Goal: Transaction & Acquisition: Register for event/course

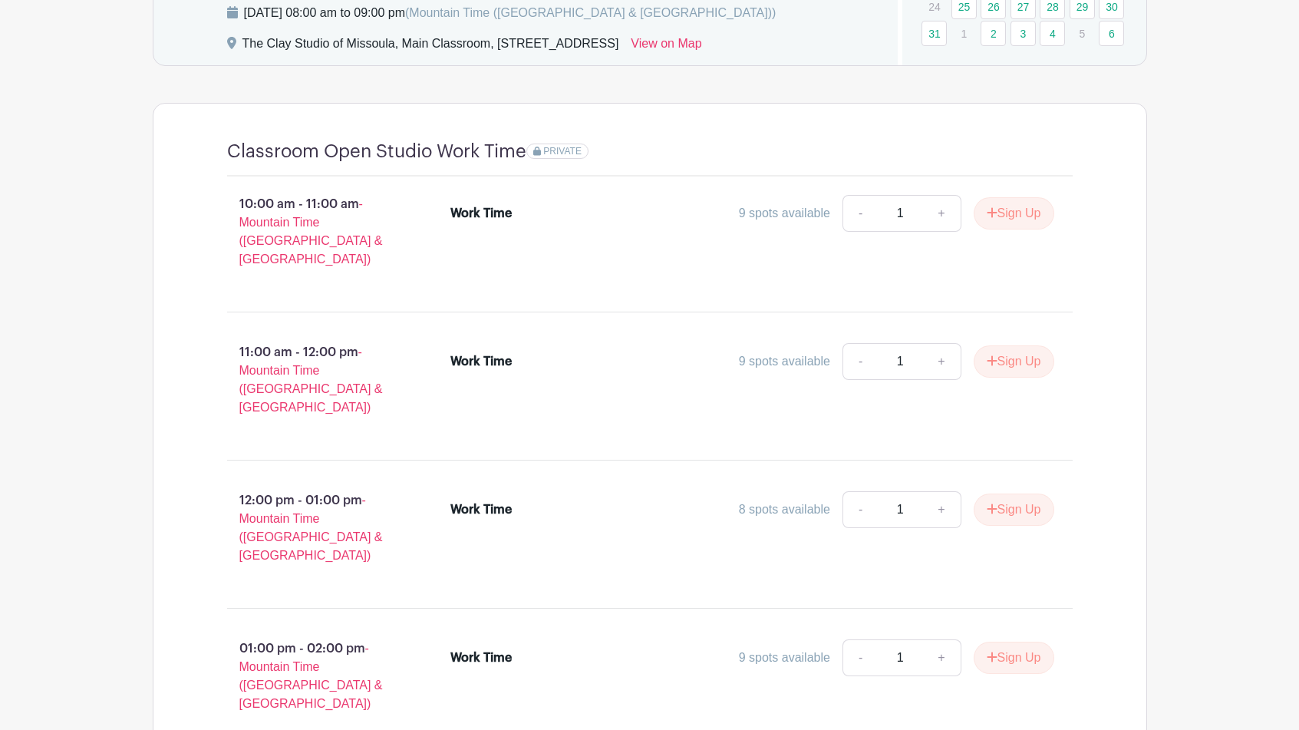
scroll to position [900, 0]
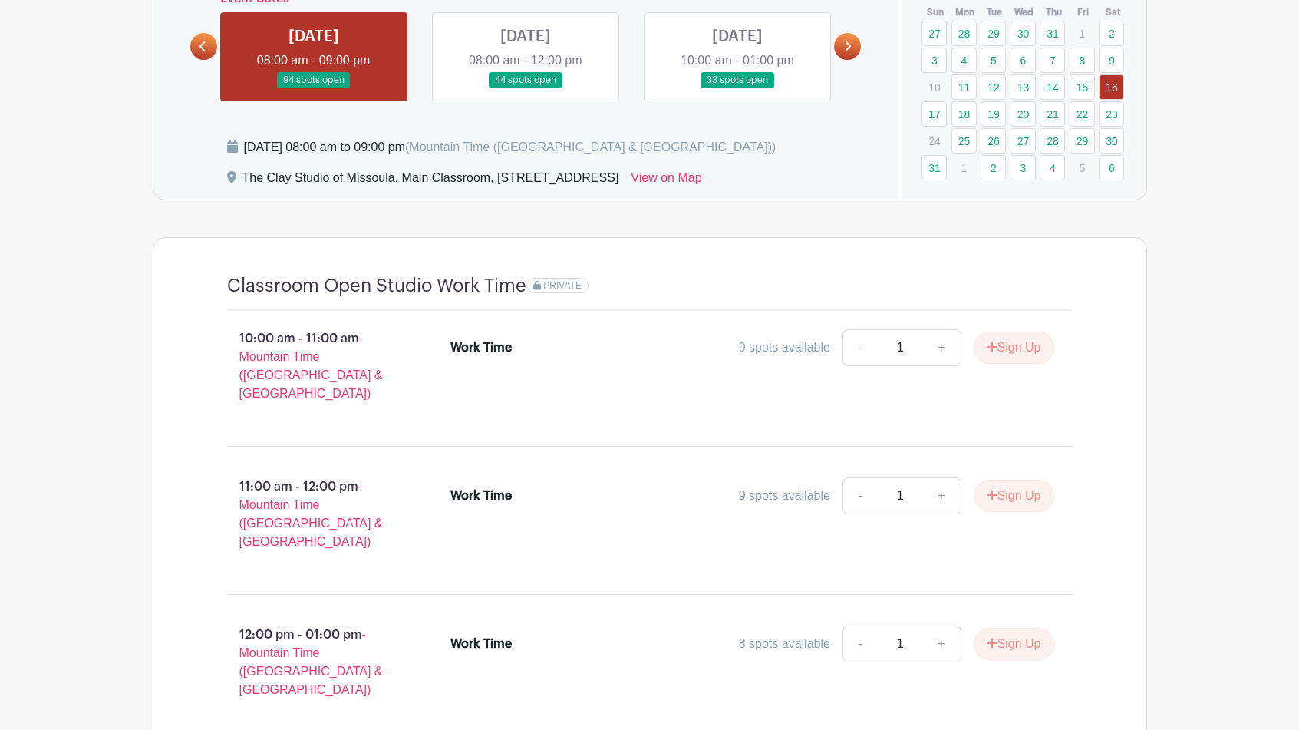
click at [556, 283] on span "PRIVATE" at bounding box center [562, 285] width 38 height 11
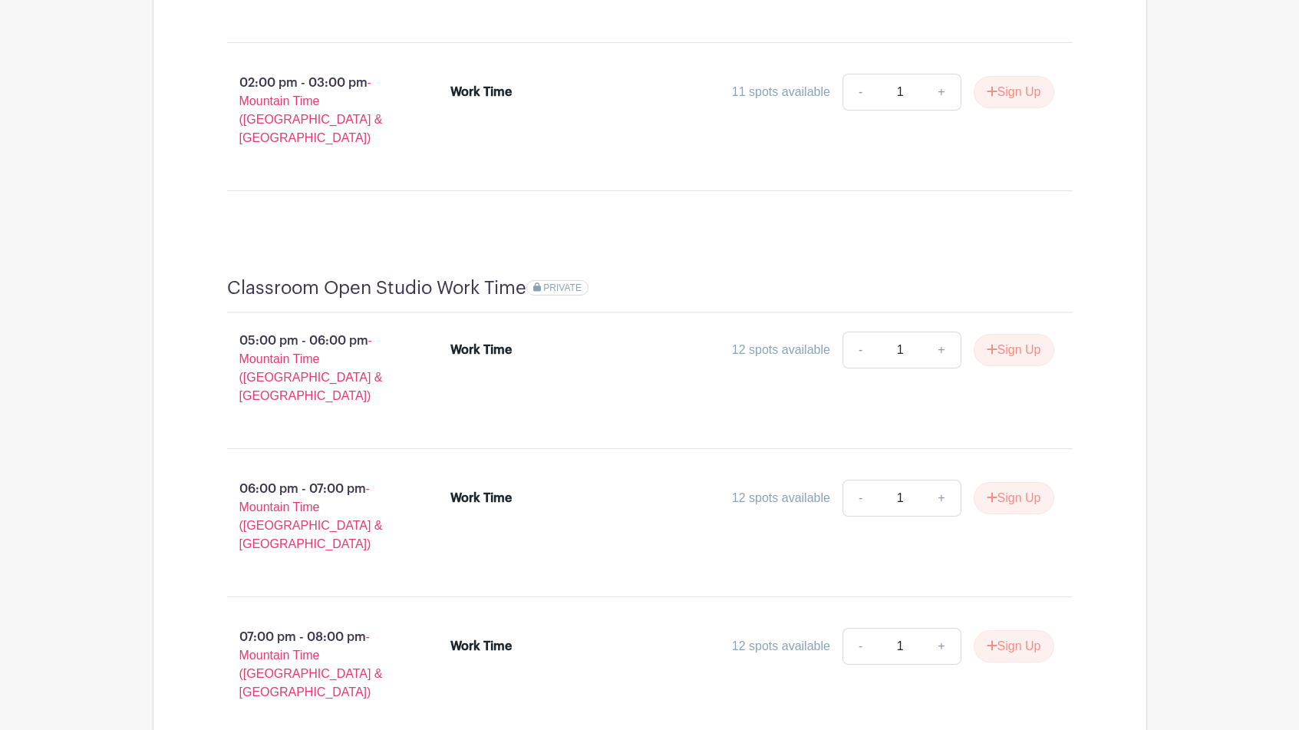
scroll to position [1755, 0]
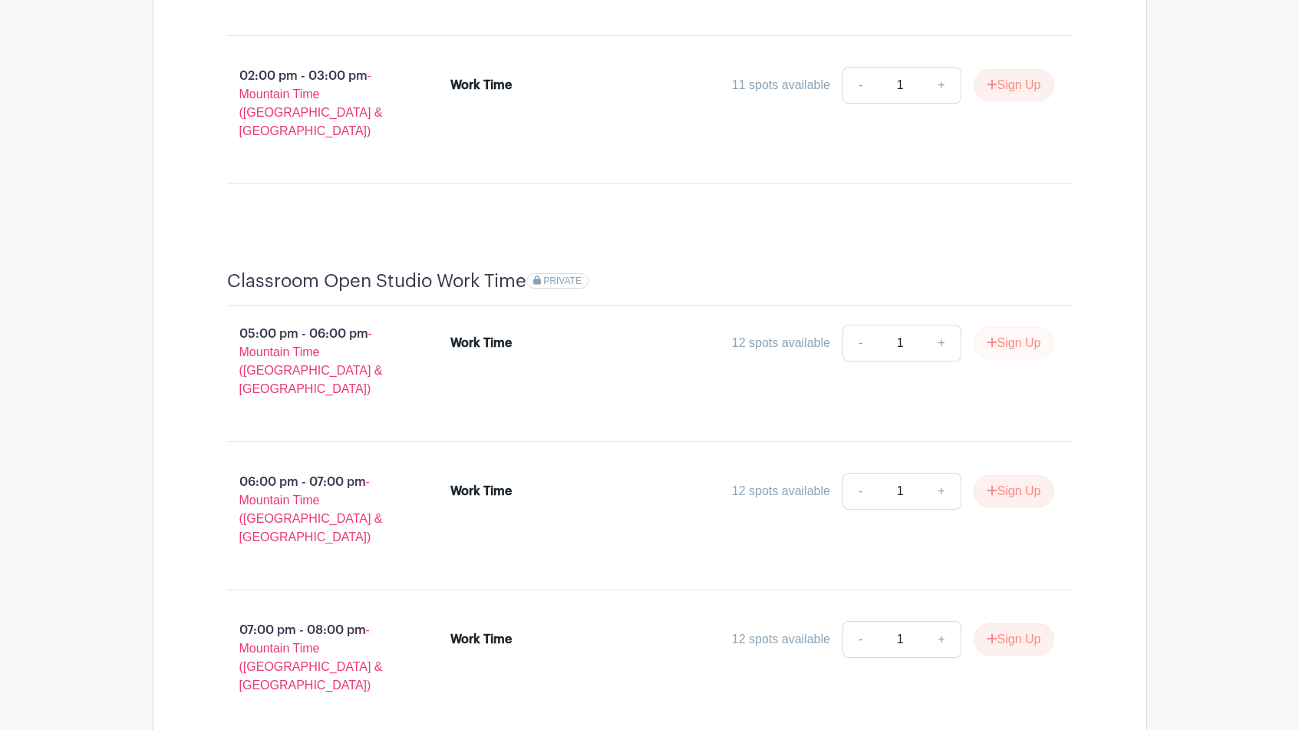
click at [1011, 327] on button "Sign Up" at bounding box center [1014, 343] width 81 height 32
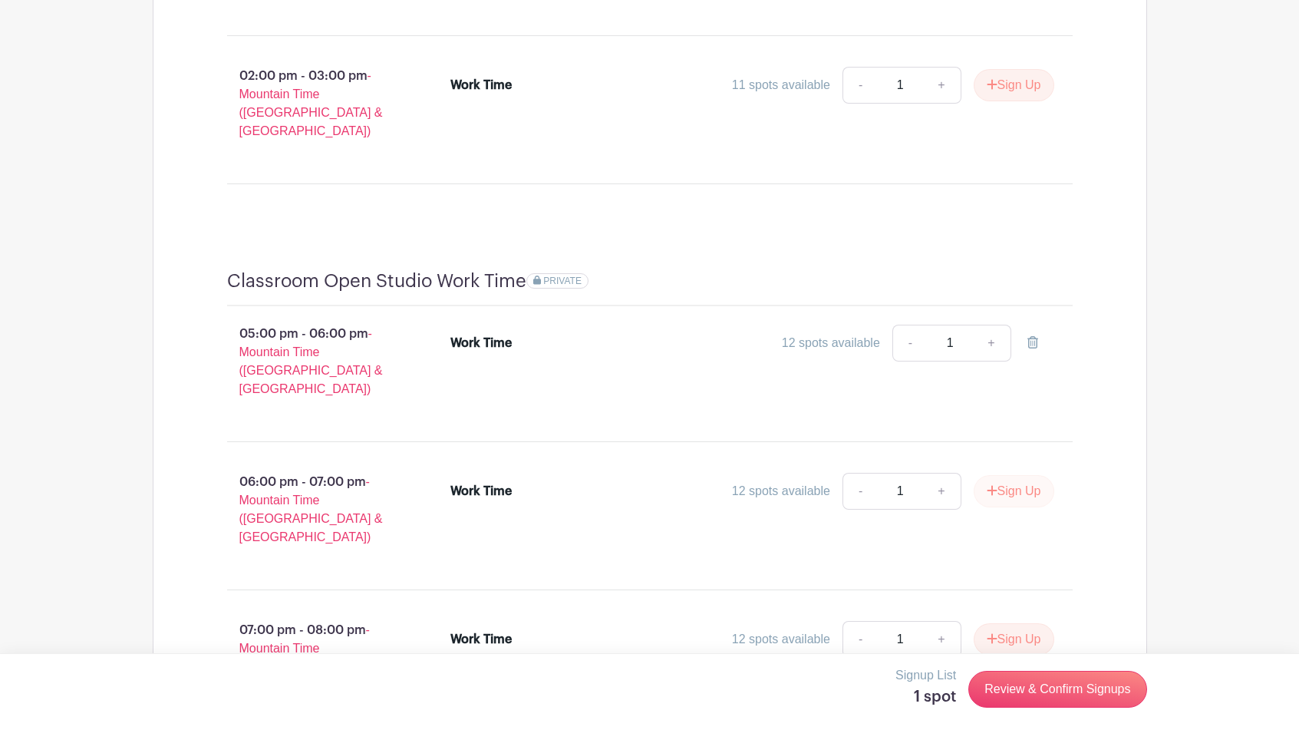
click at [1027, 475] on button "Sign Up" at bounding box center [1014, 491] width 81 height 32
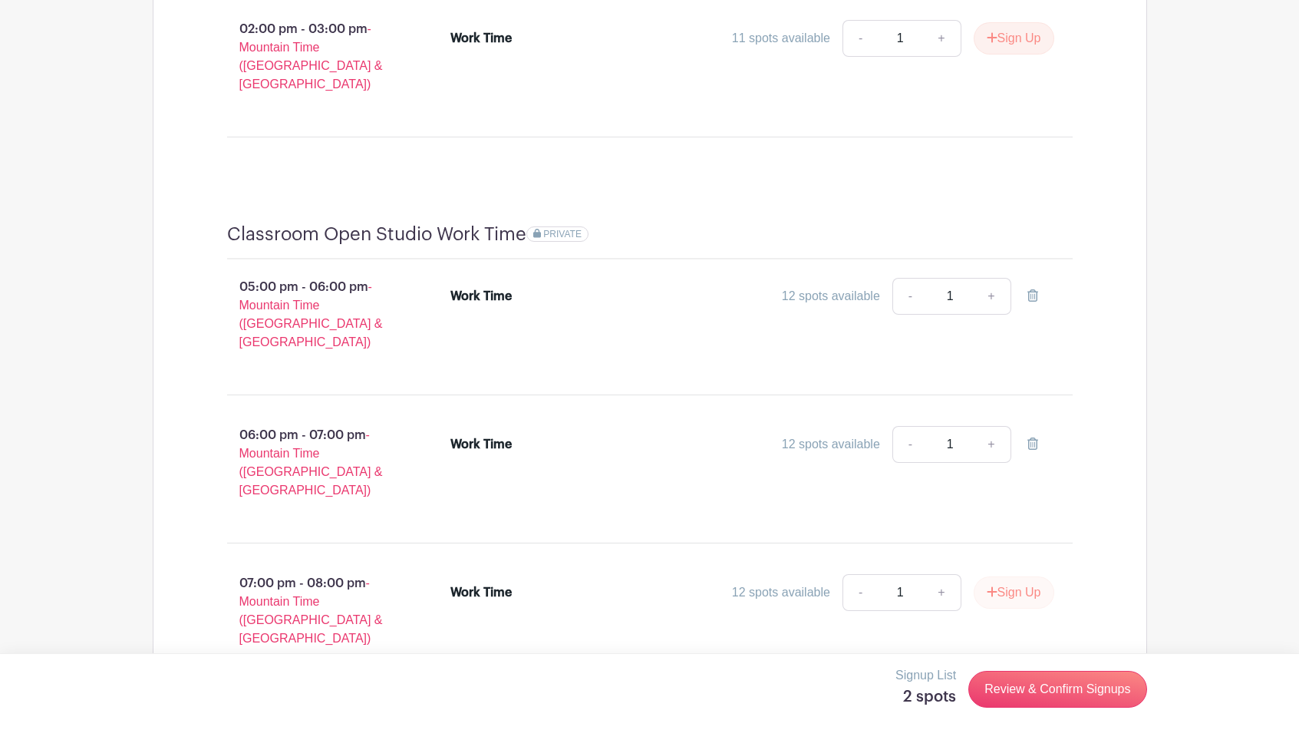
click at [1018, 576] on button "Sign Up" at bounding box center [1014, 592] width 81 height 32
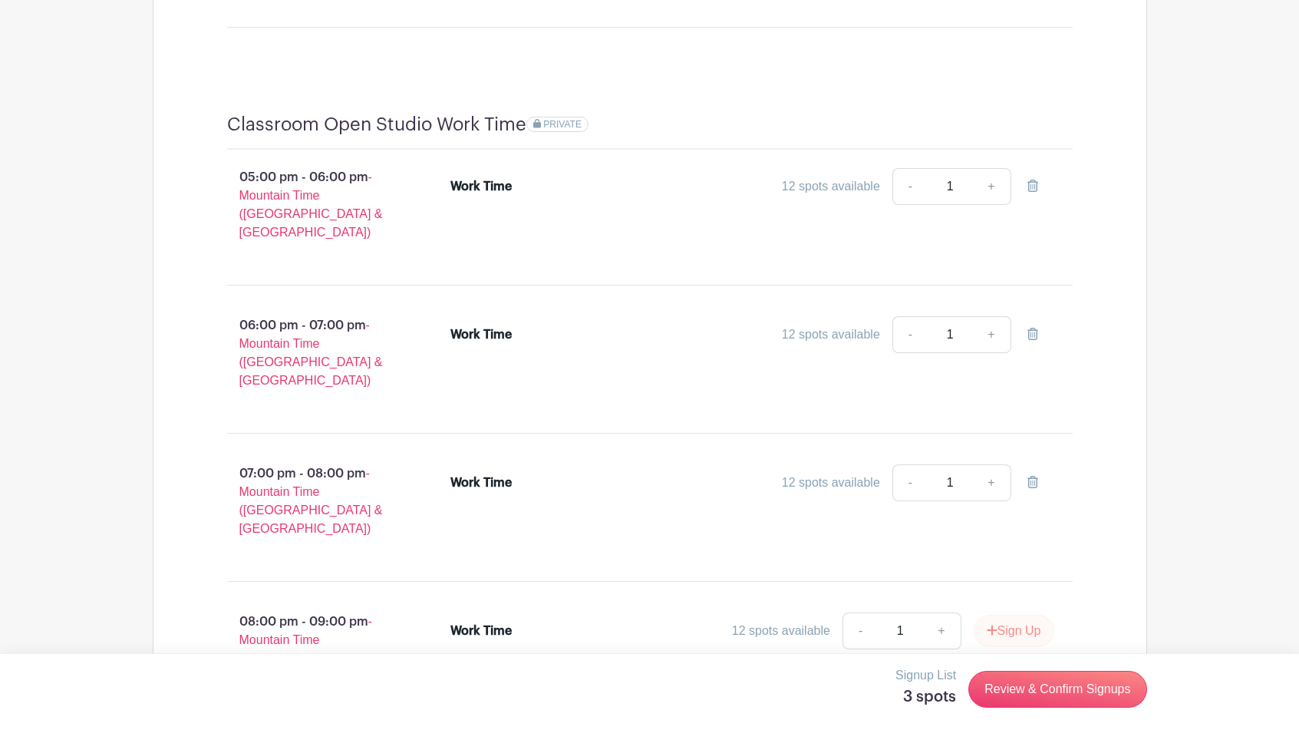
scroll to position [1911, 0]
click at [1015, 615] on button "Sign Up" at bounding box center [1014, 631] width 81 height 32
click at [1055, 687] on link "Review & Confirm Signups" at bounding box center [1057, 689] width 178 height 37
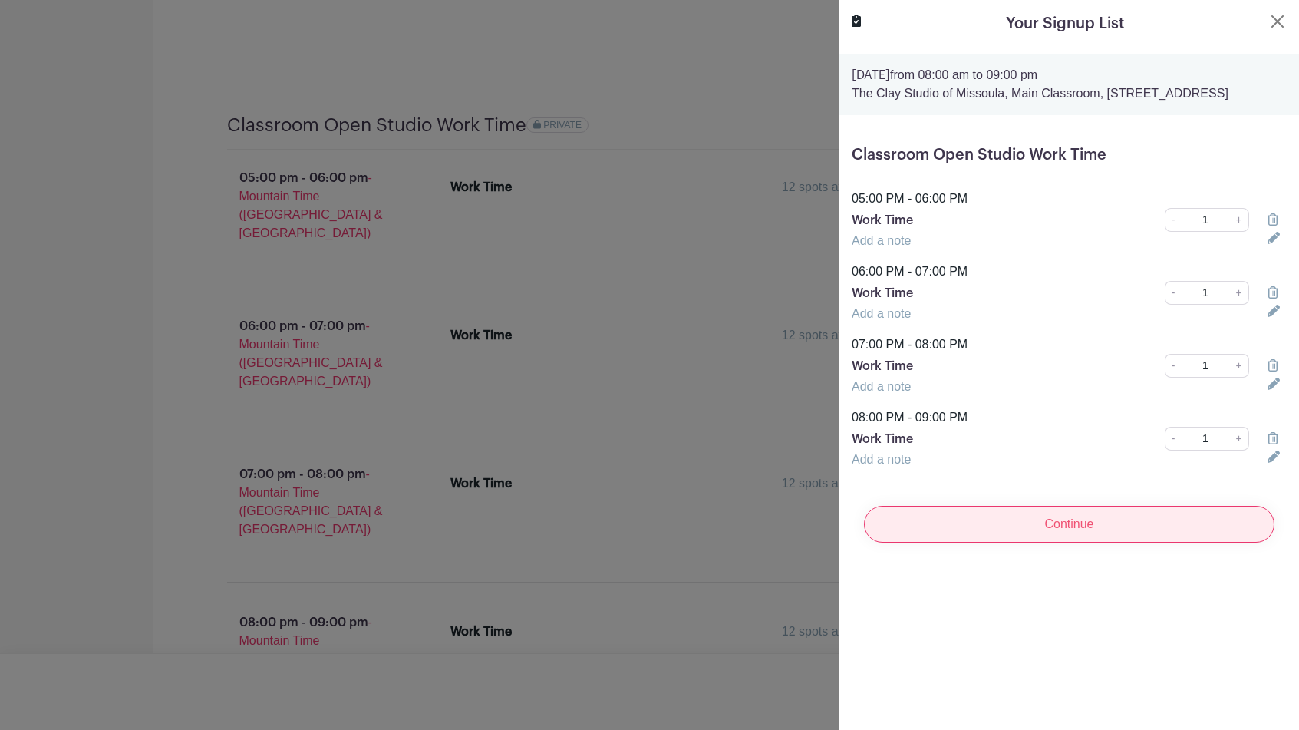
click at [1034, 543] on input "Continue" at bounding box center [1069, 524] width 411 height 37
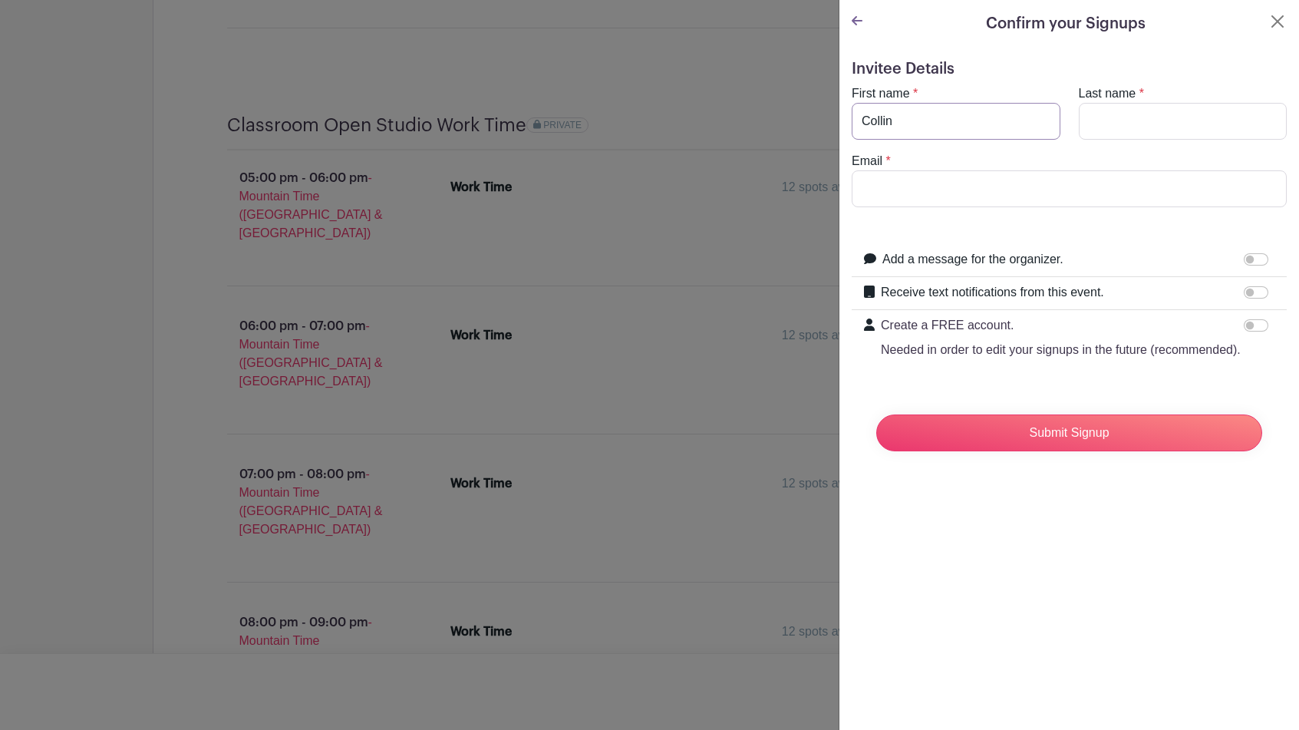
type input "Collin"
type input "Voitk"
type input "[EMAIL_ADDRESS][DOMAIN_NAME]"
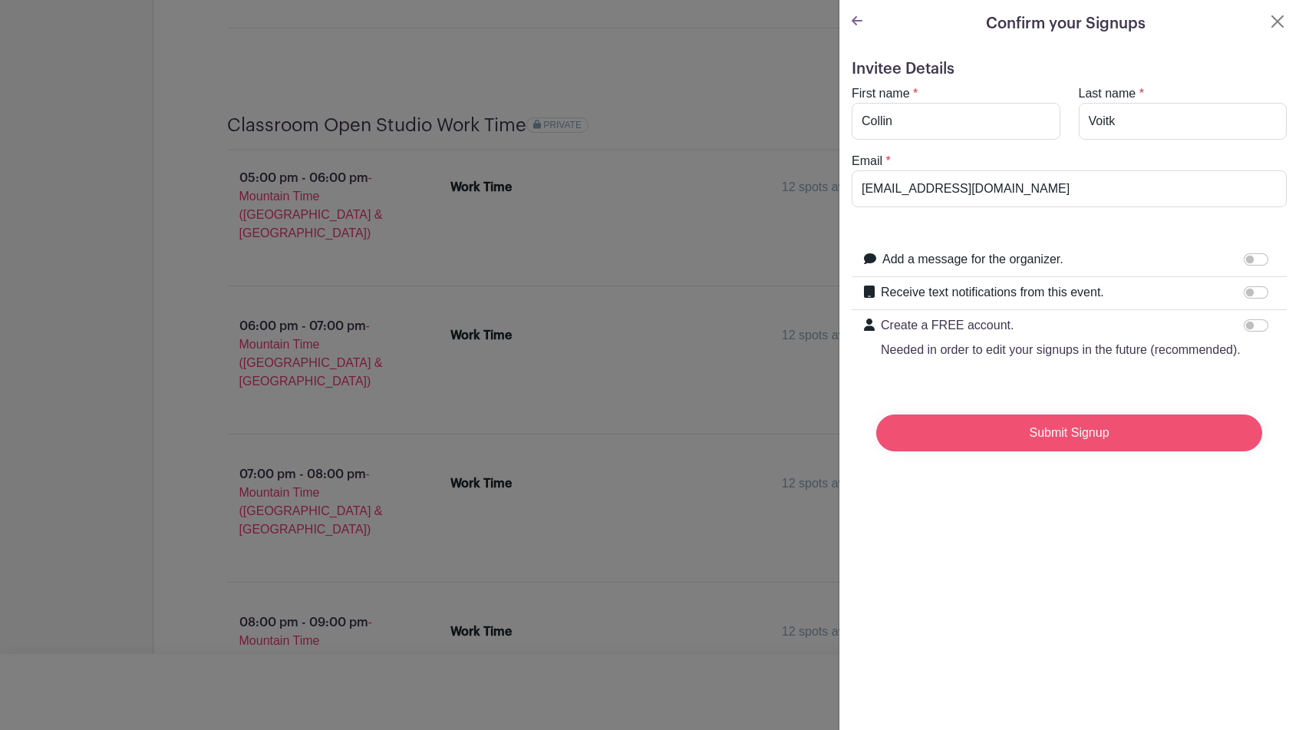
click at [1048, 432] on input "Submit Signup" at bounding box center [1069, 432] width 386 height 37
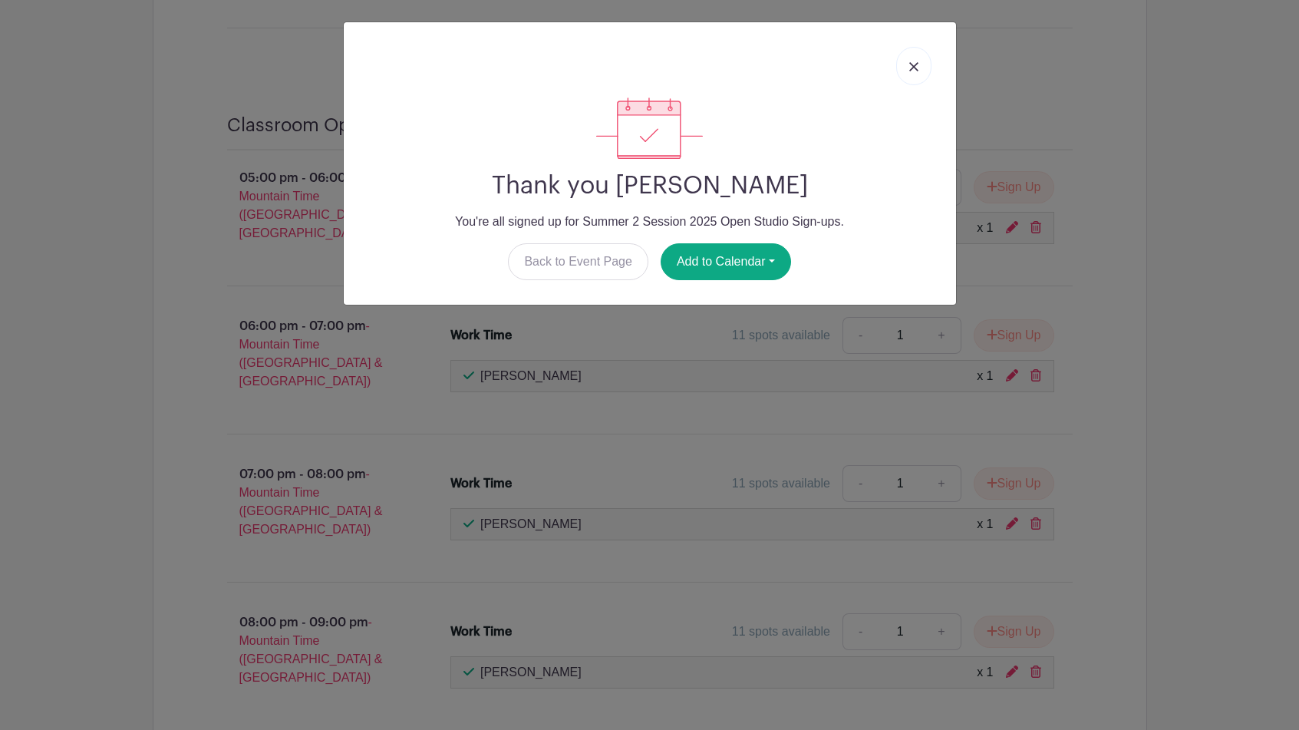
click at [922, 64] on link at bounding box center [913, 66] width 35 height 38
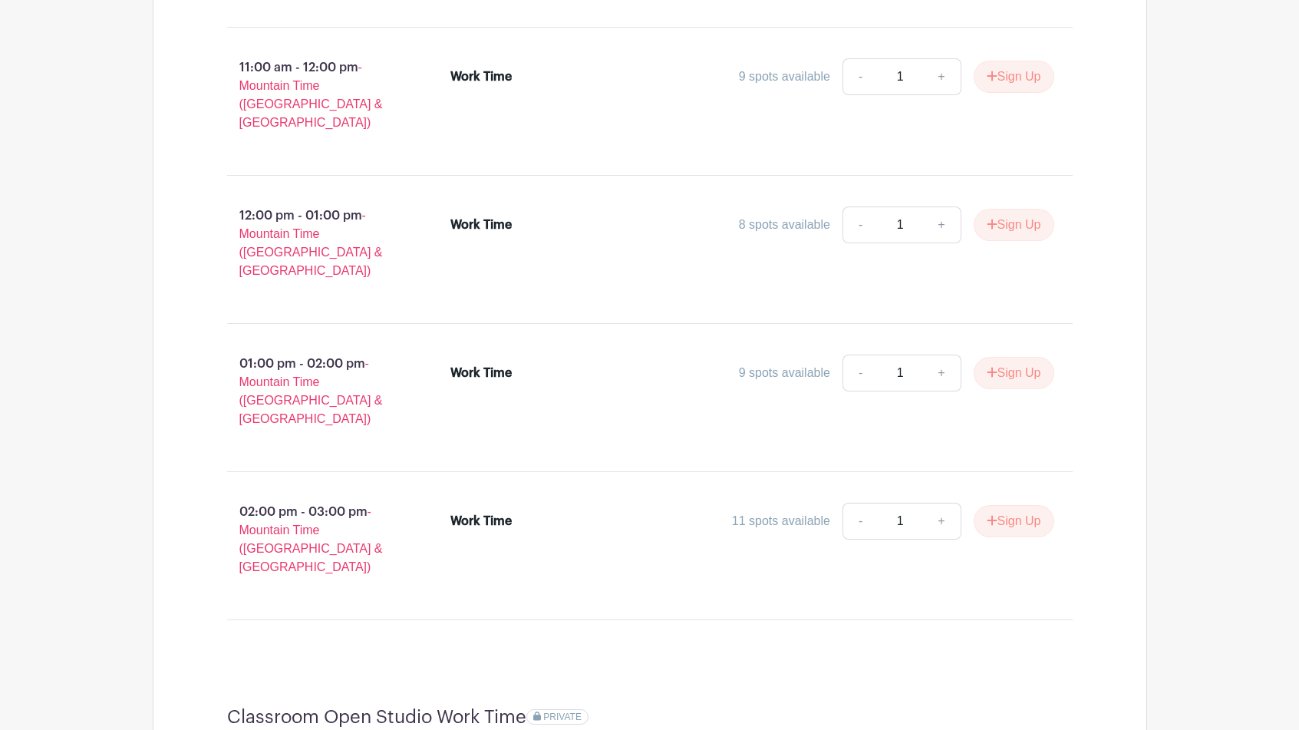
scroll to position [1318, 0]
click at [1005, 358] on button "Sign Up" at bounding box center [1014, 374] width 81 height 32
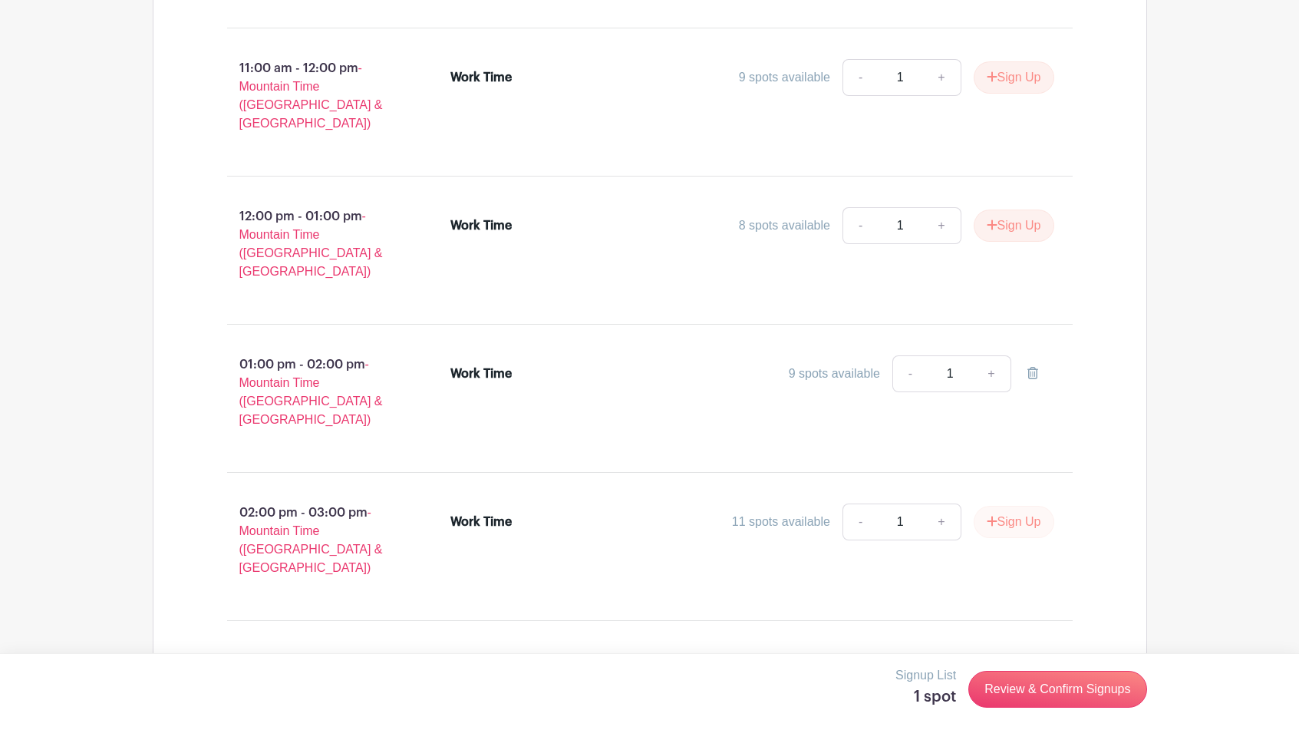
click at [1009, 506] on button "Sign Up" at bounding box center [1014, 522] width 81 height 32
click at [1031, 684] on link "Review & Confirm Signups" at bounding box center [1057, 689] width 178 height 37
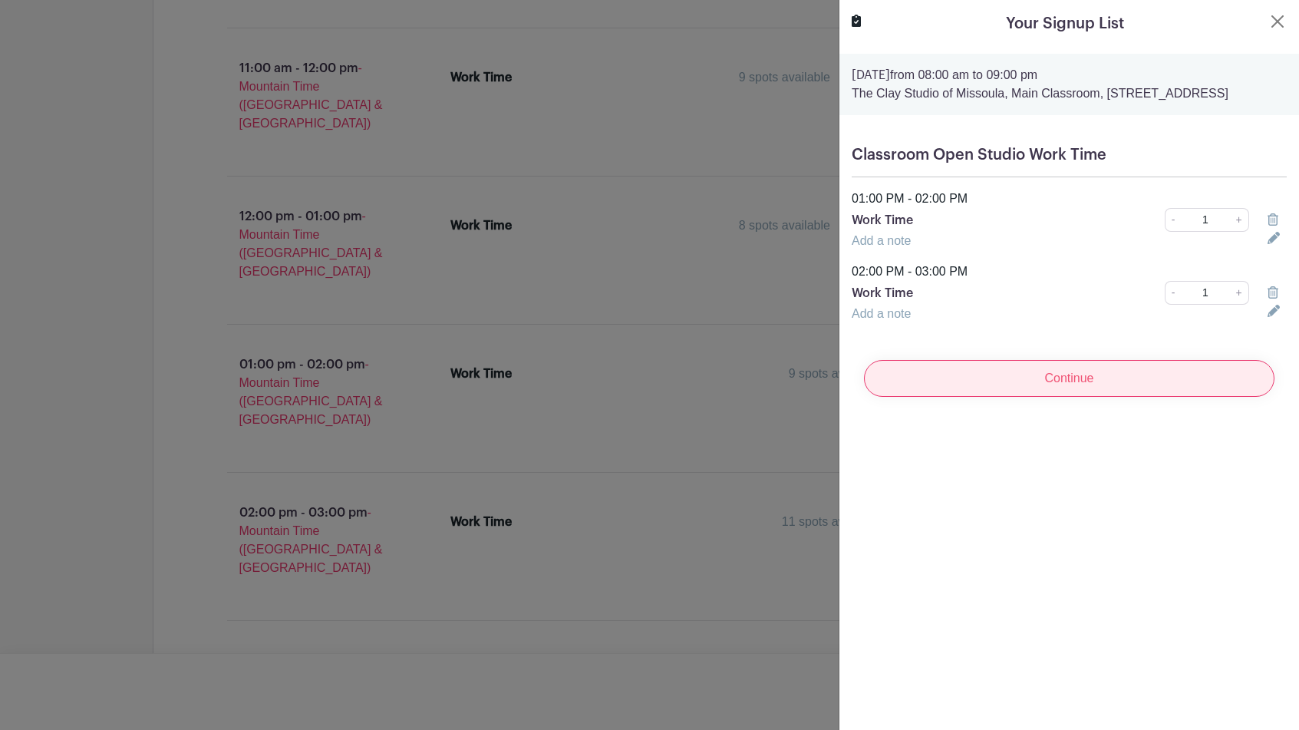
click at [1041, 397] on input "Continue" at bounding box center [1069, 378] width 411 height 37
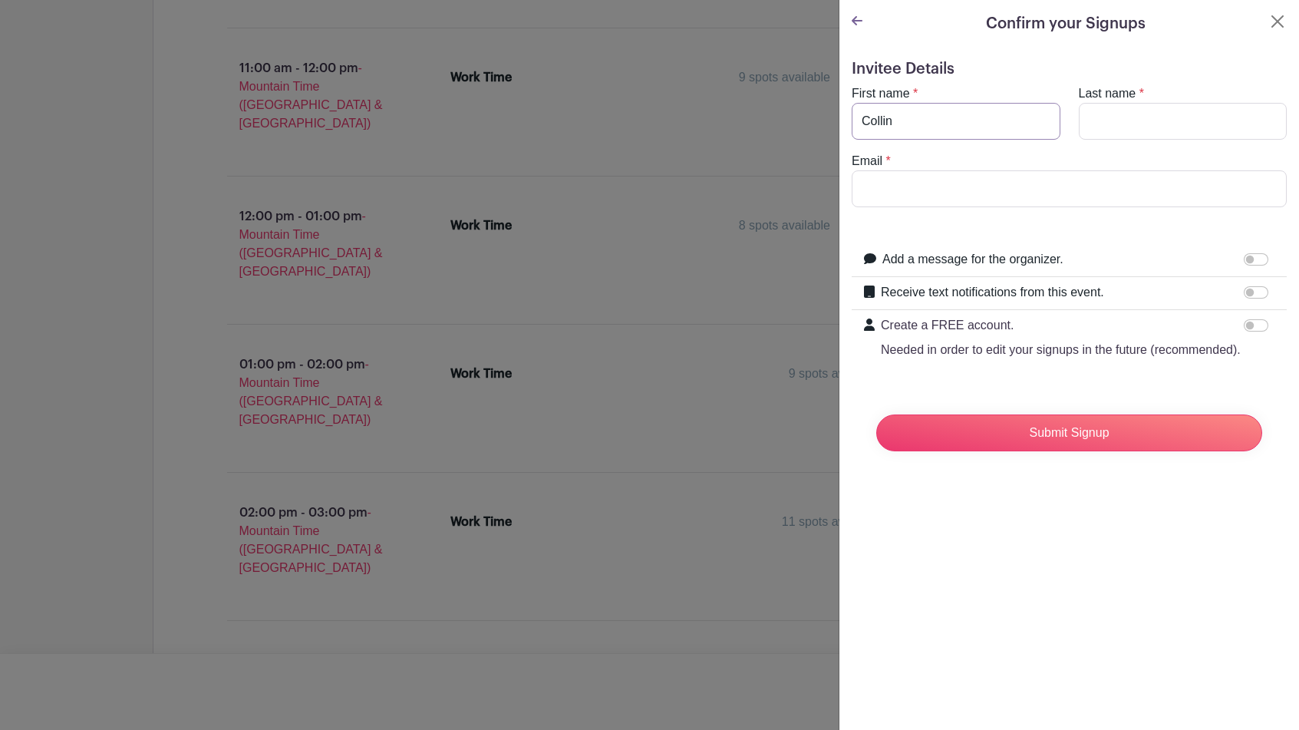
type input "Collin"
type input "Voitk"
type input "[EMAIL_ADDRESS][DOMAIN_NAME]"
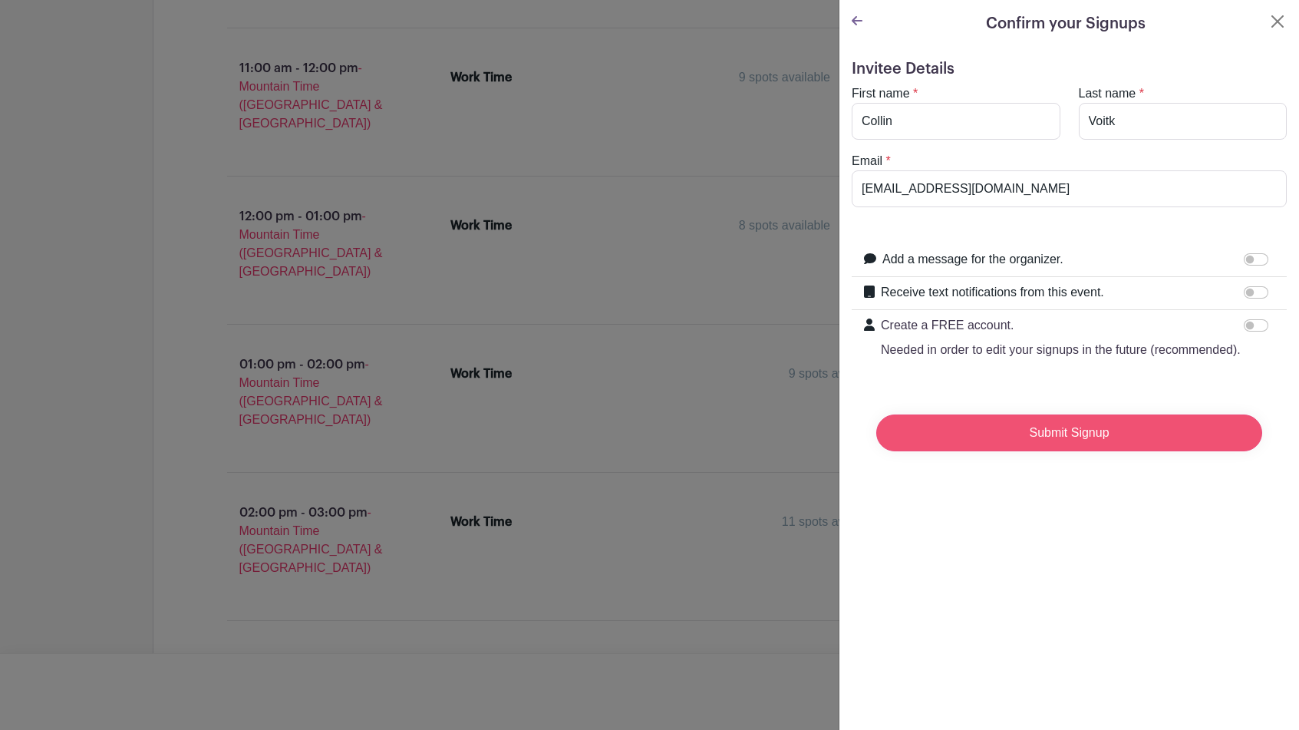
click at [1052, 434] on input "Submit Signup" at bounding box center [1069, 432] width 386 height 37
